Goal: Learn about a topic

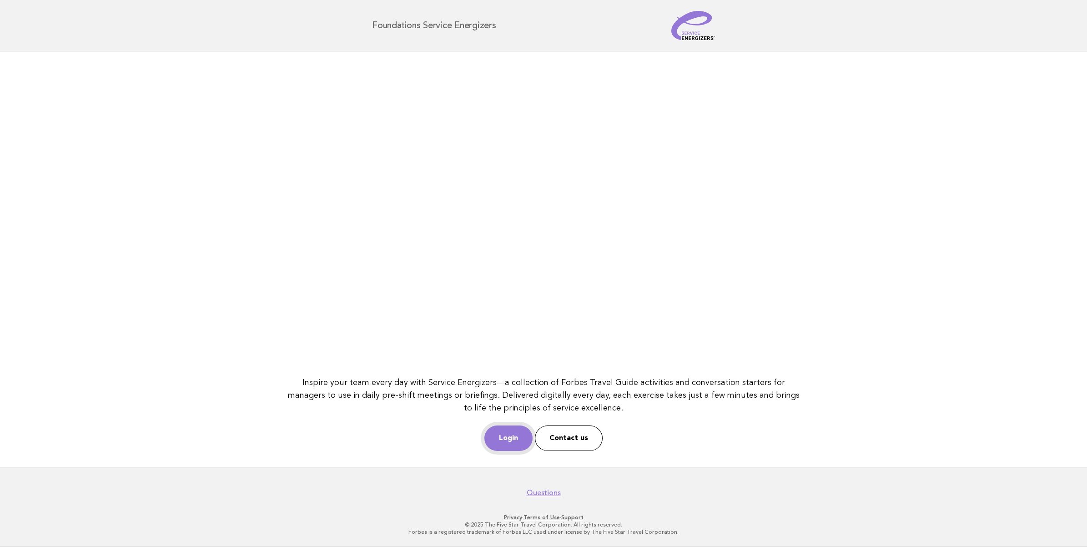
click at [514, 437] on link "Login" at bounding box center [508, 437] width 48 height 25
click at [519, 429] on link "Login" at bounding box center [508, 437] width 48 height 25
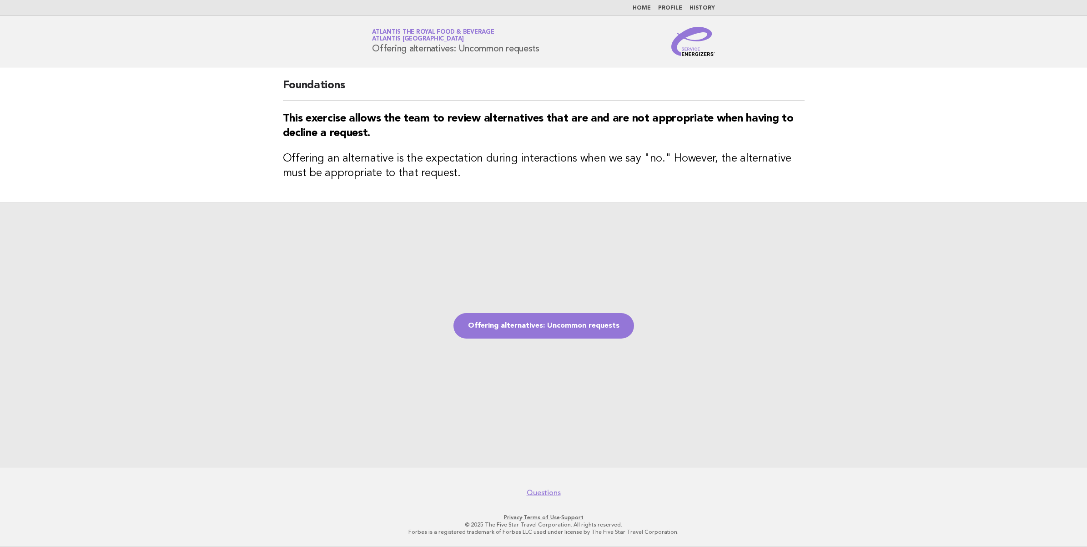
click at [706, 55] on img at bounding box center [693, 41] width 44 height 29
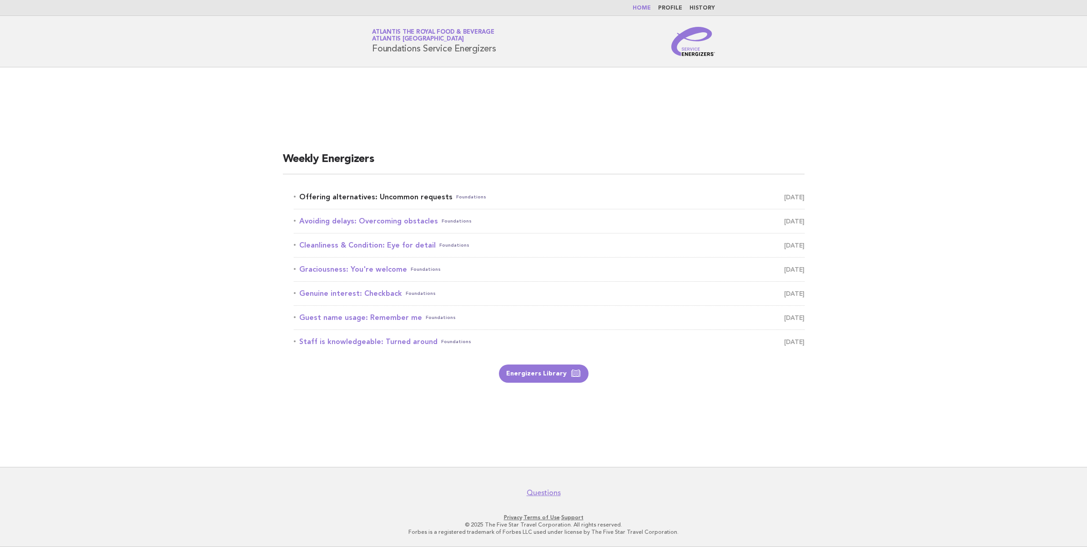
click at [784, 198] on span "October 4" at bounding box center [794, 197] width 20 height 13
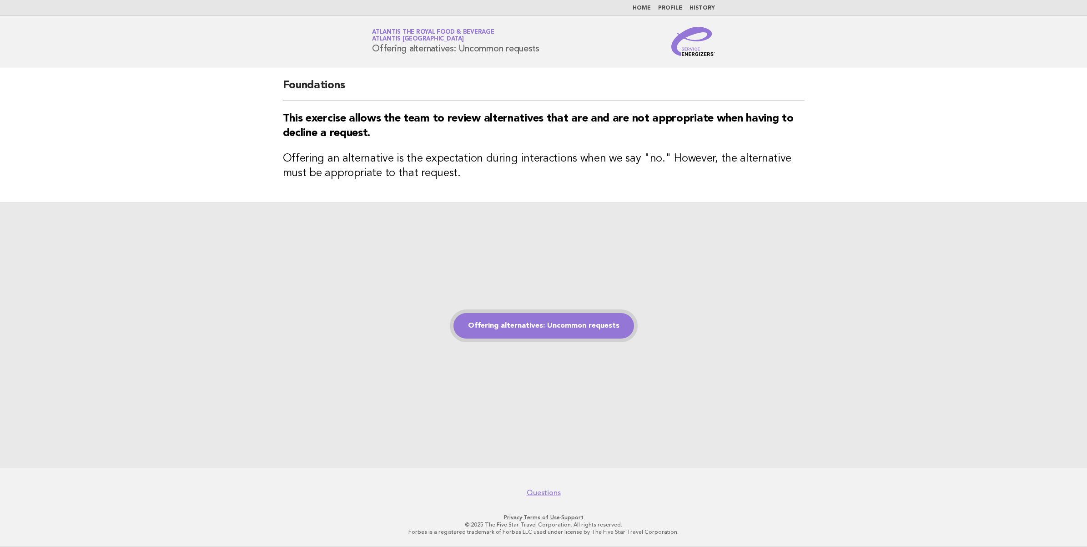
click at [474, 334] on link "Offering alternatives: Uncommon requests" at bounding box center [544, 325] width 181 height 25
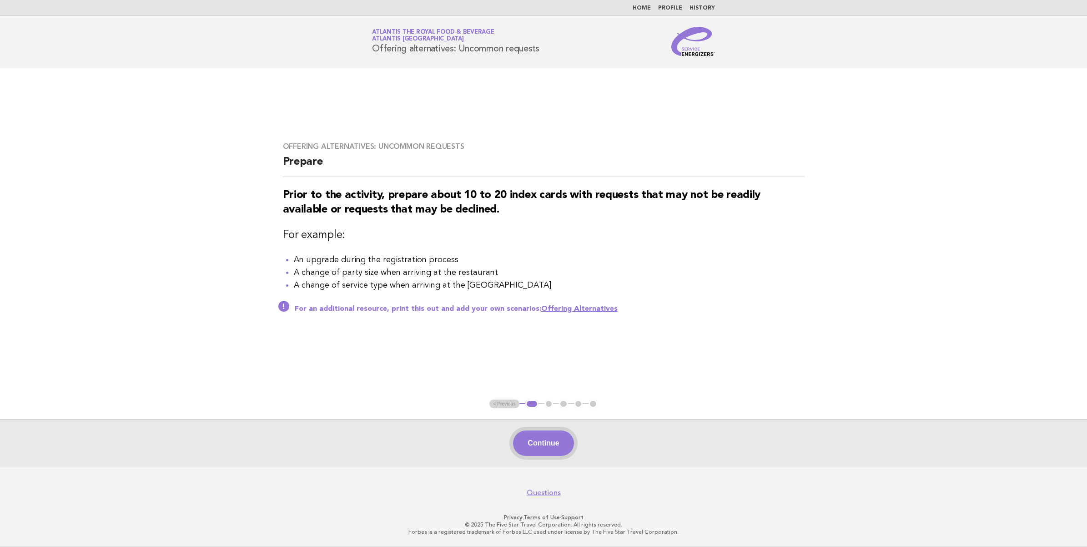
click at [546, 434] on button "Continue" at bounding box center [543, 442] width 61 height 25
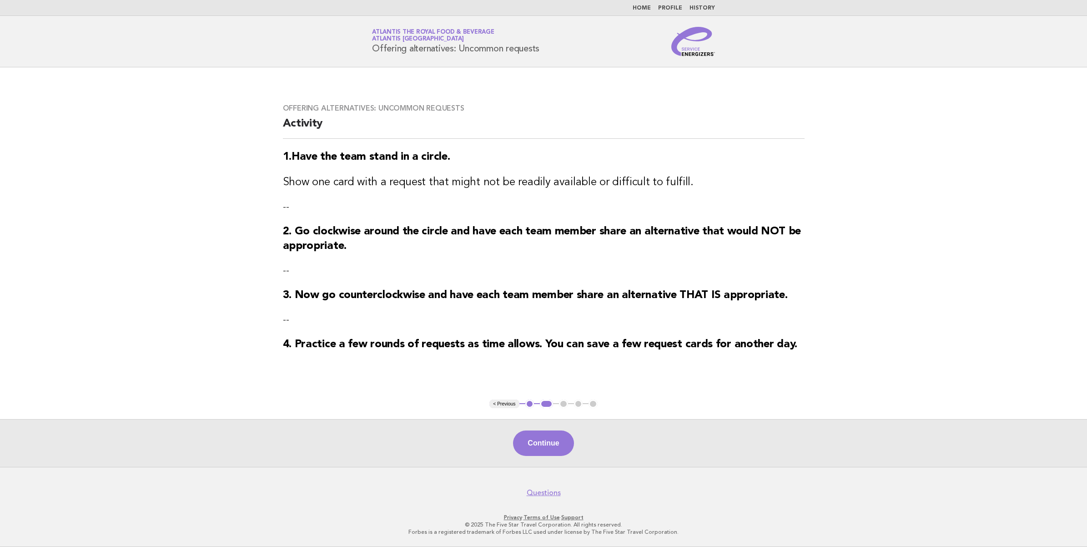
click at [545, 433] on button "Continue" at bounding box center [543, 442] width 61 height 25
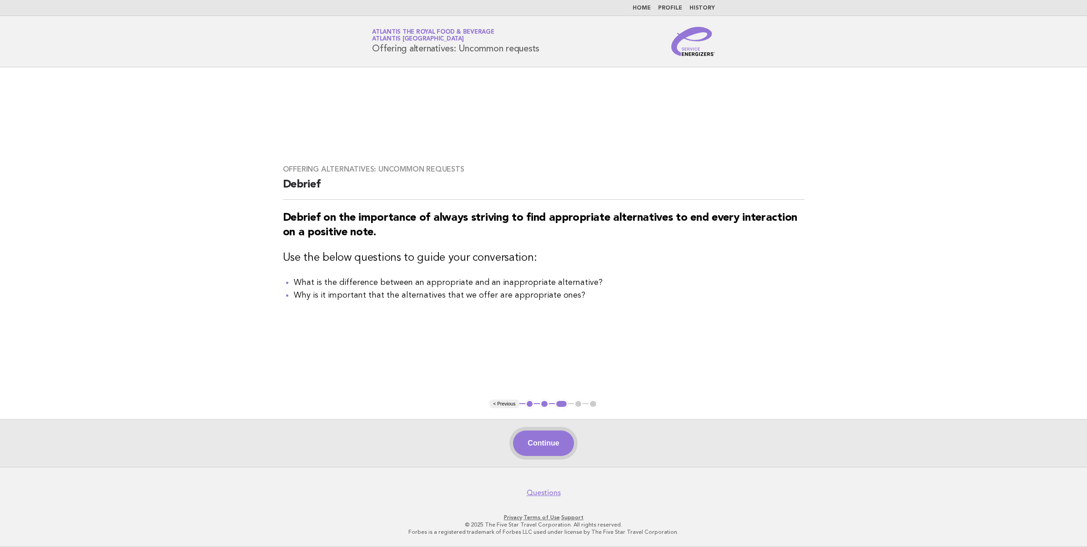
click at [553, 440] on button "Continue" at bounding box center [543, 442] width 61 height 25
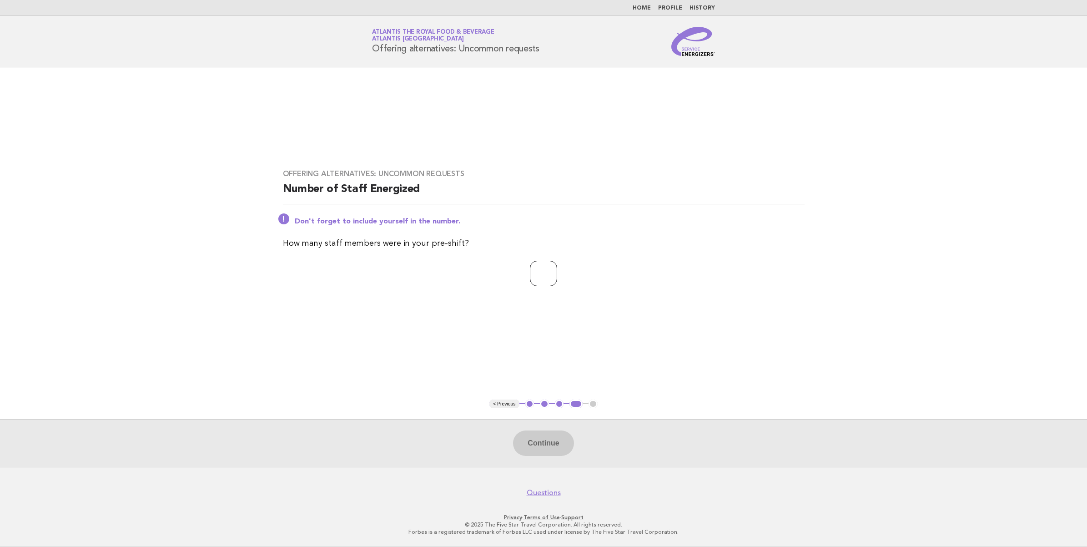
click at [552, 272] on input "number" at bounding box center [543, 273] width 27 height 25
type input "**"
click at [546, 449] on button "Continue" at bounding box center [543, 442] width 61 height 25
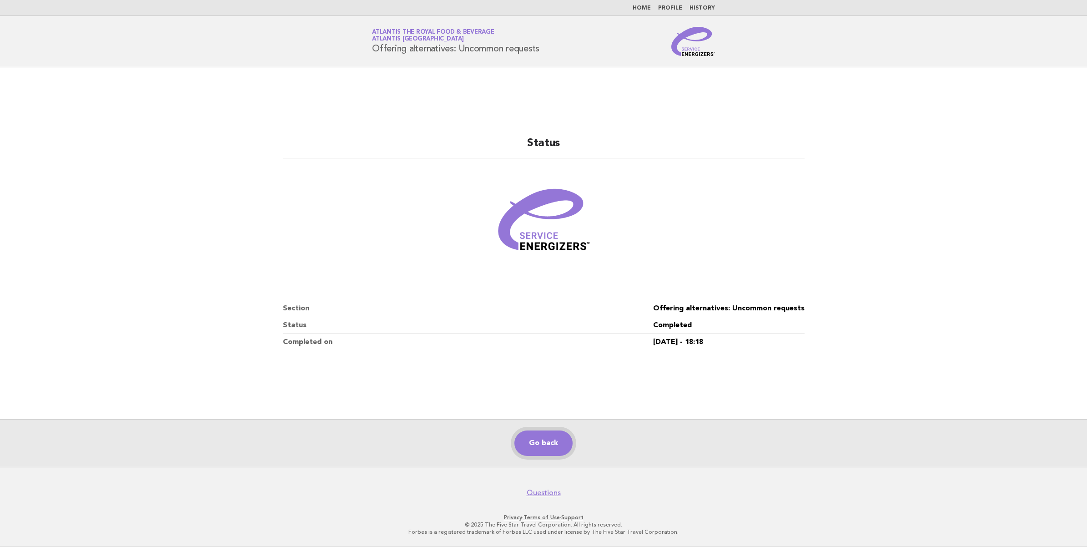
click at [547, 449] on link "Go back" at bounding box center [544, 442] width 58 height 25
click at [558, 444] on link "Go back" at bounding box center [544, 442] width 58 height 25
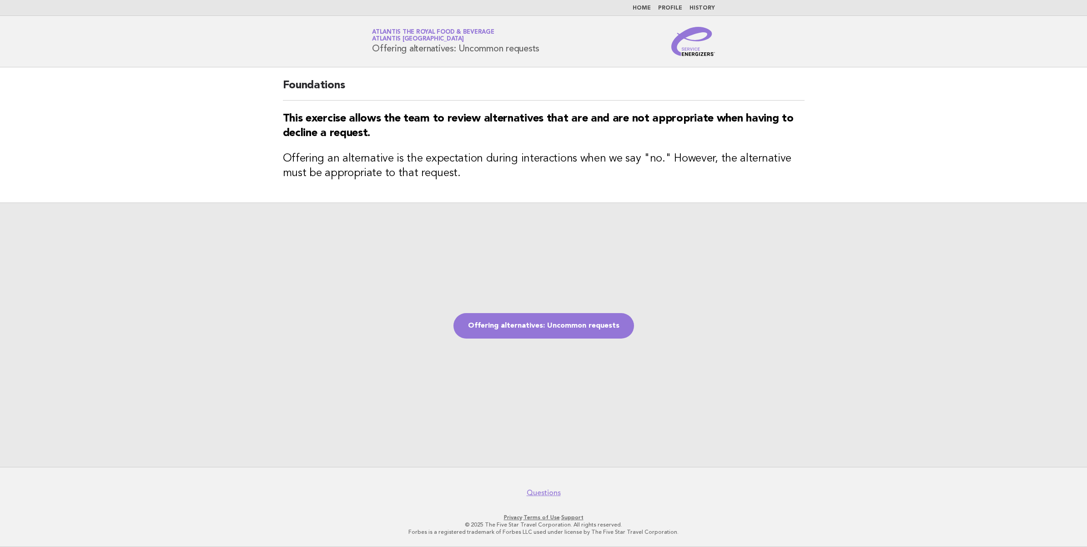
click at [690, 50] on img at bounding box center [693, 41] width 44 height 29
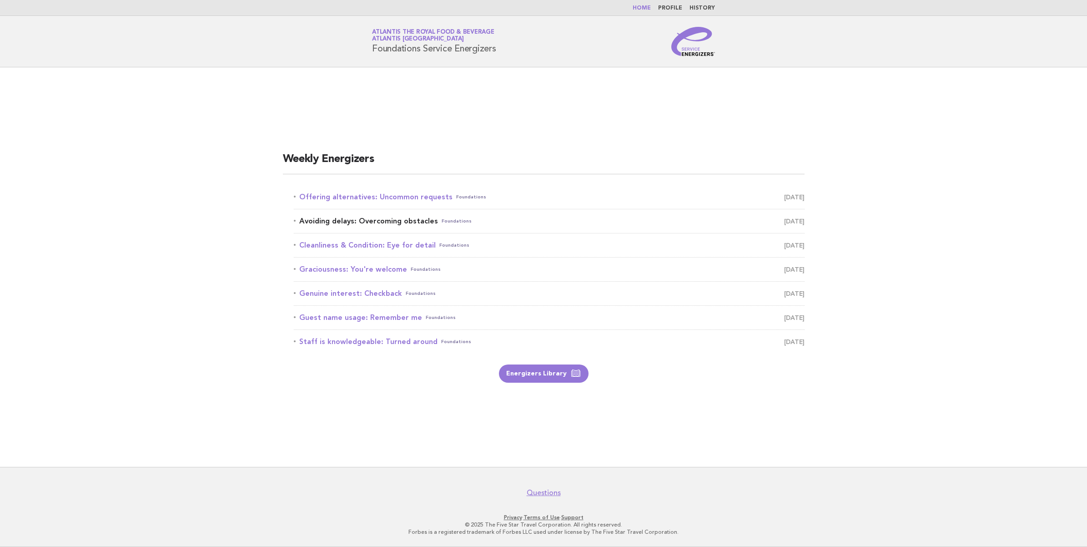
click at [786, 217] on span "[DATE]" at bounding box center [794, 221] width 20 height 13
